Goal: Transaction & Acquisition: Purchase product/service

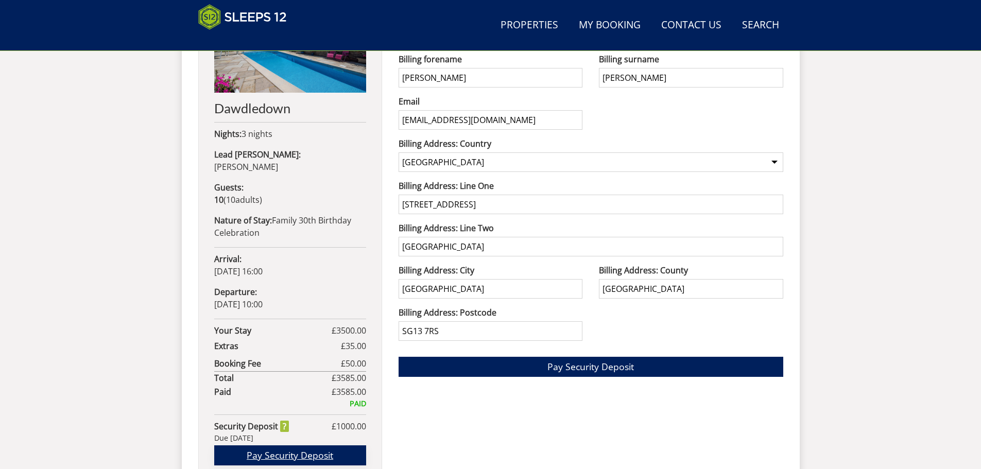
click at [314, 447] on link "Pay Security Deposit" at bounding box center [290, 455] width 152 height 20
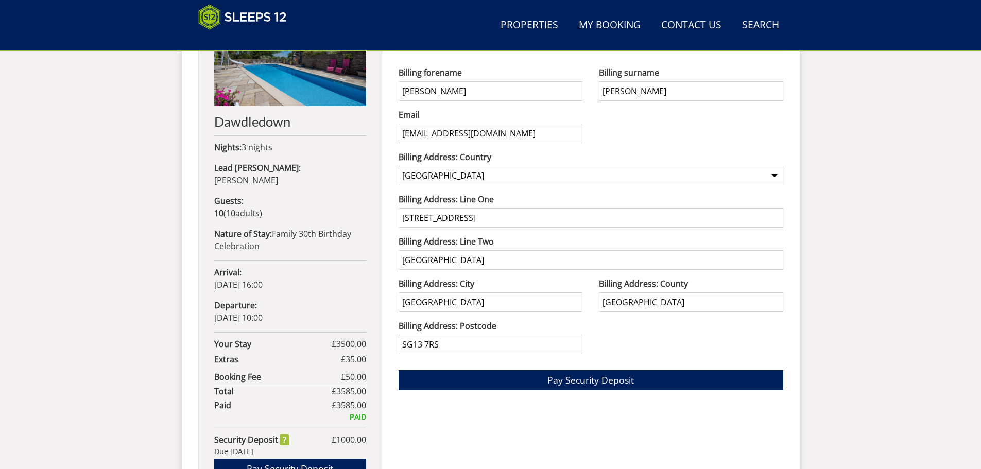
scroll to position [490, 0]
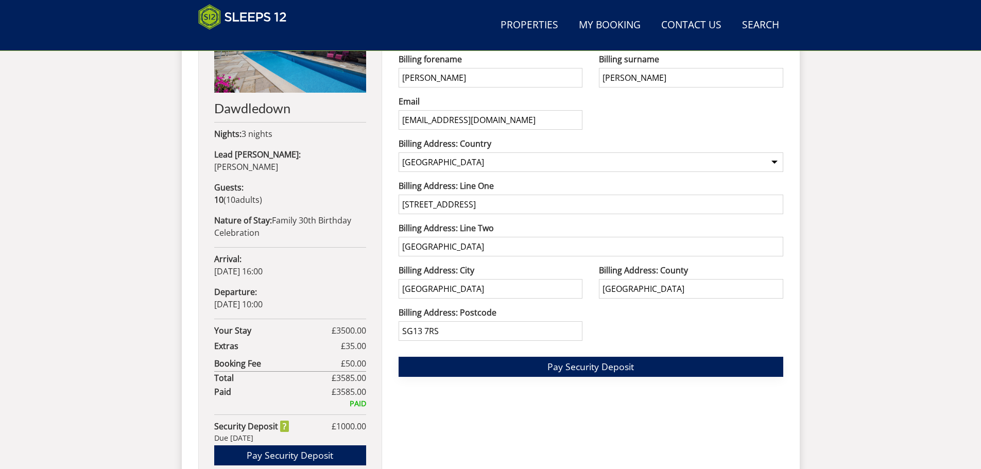
click at [568, 368] on span "Pay Security Deposit" at bounding box center [590, 366] width 87 height 12
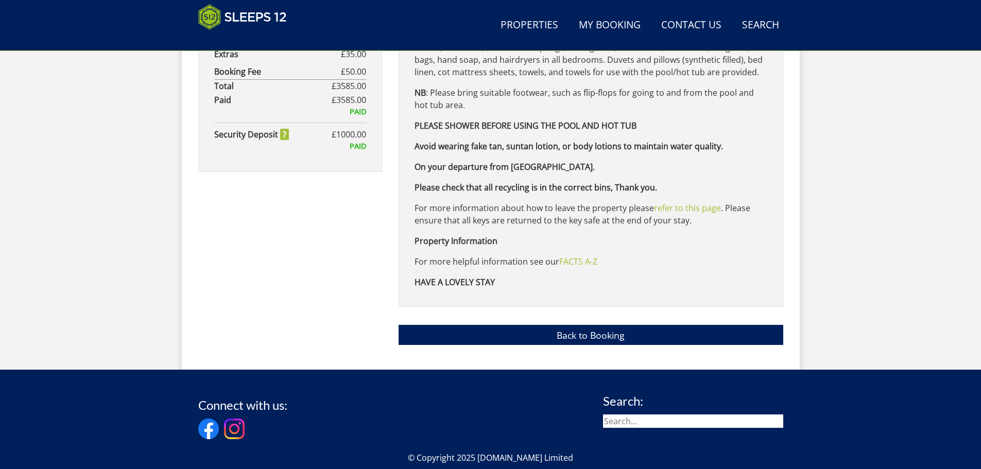
scroll to position [795, 0]
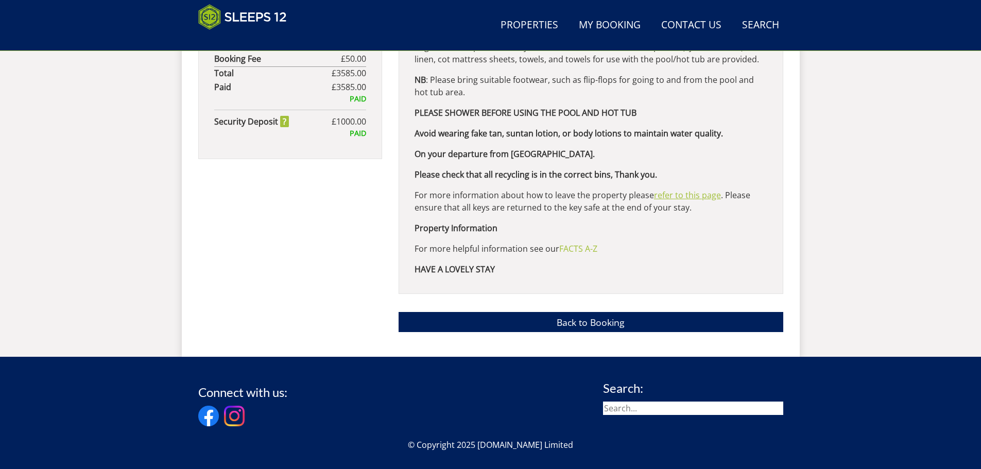
click at [700, 196] on link "refer to this page" at bounding box center [687, 194] width 67 height 11
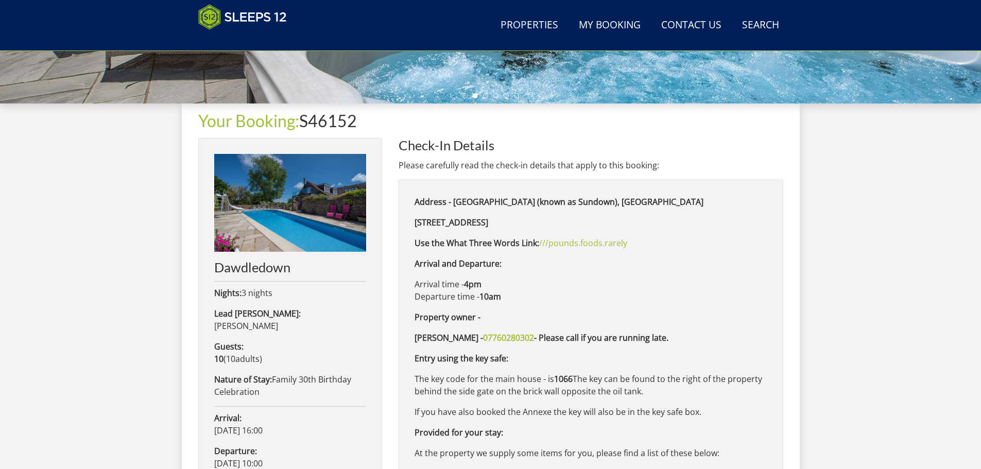
scroll to position [331, 0]
